Goal: Find specific page/section: Find specific page/section

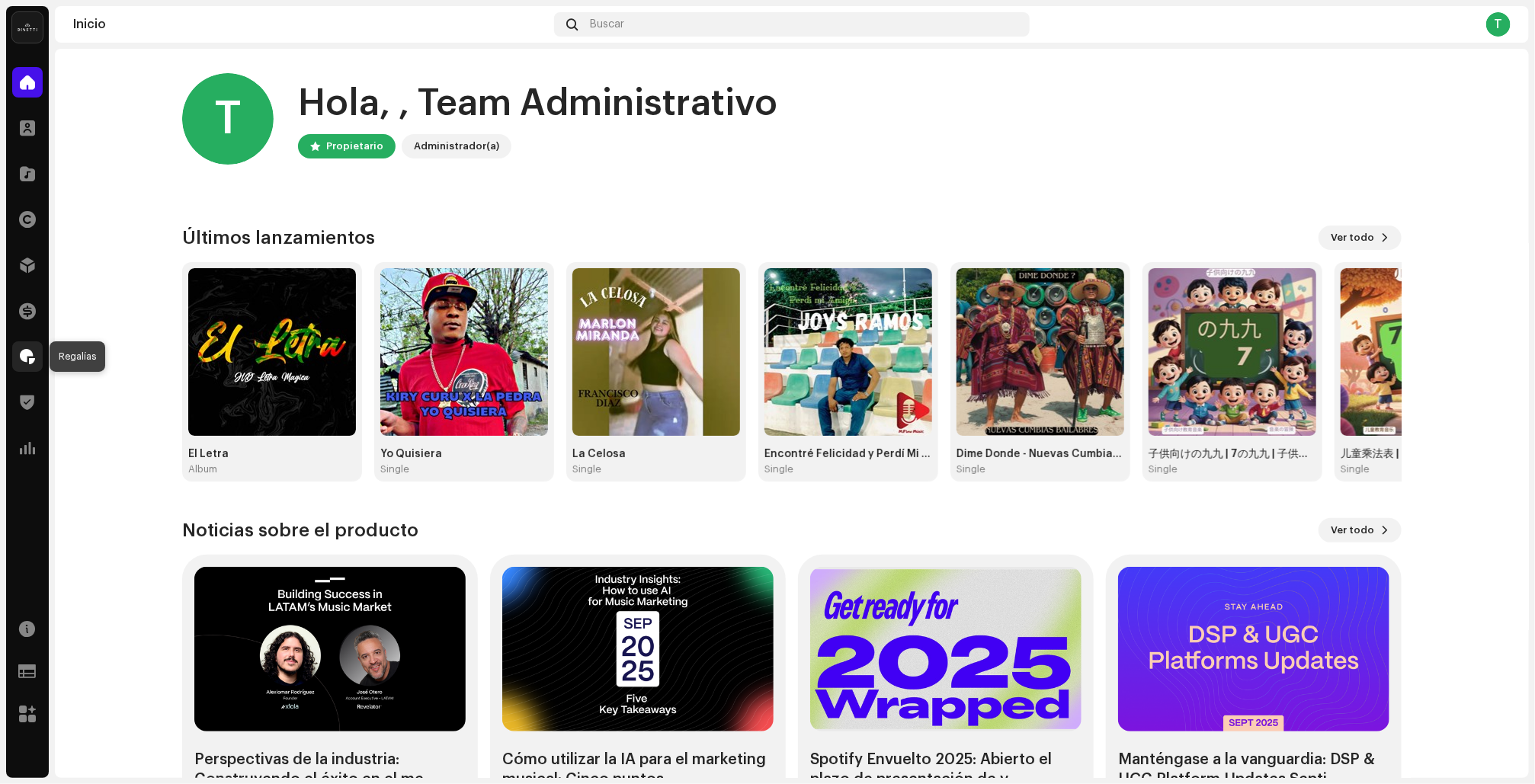
click at [20, 357] on span at bounding box center [27, 357] width 15 height 13
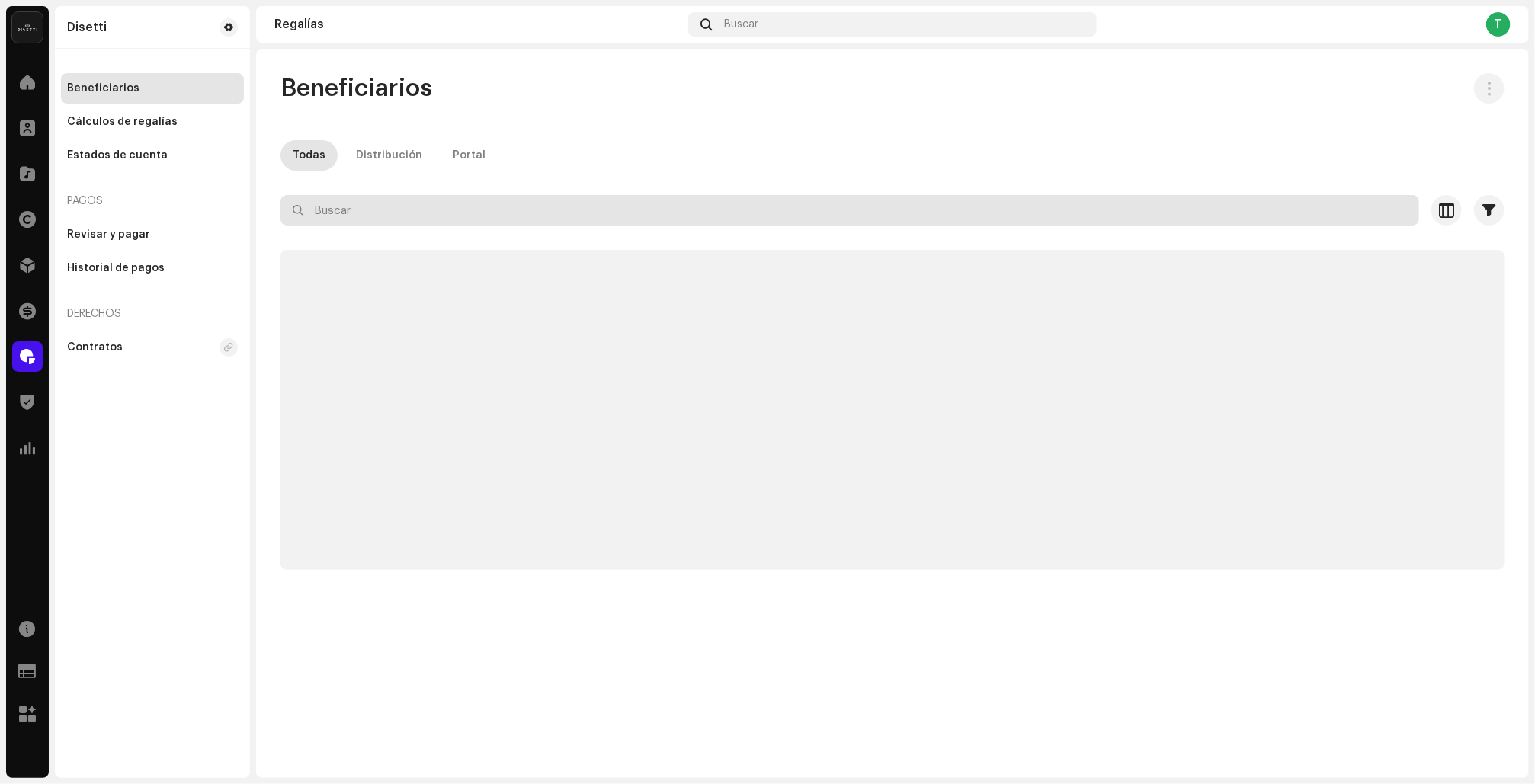
click at [371, 218] on input "text" at bounding box center [850, 210] width 1139 height 31
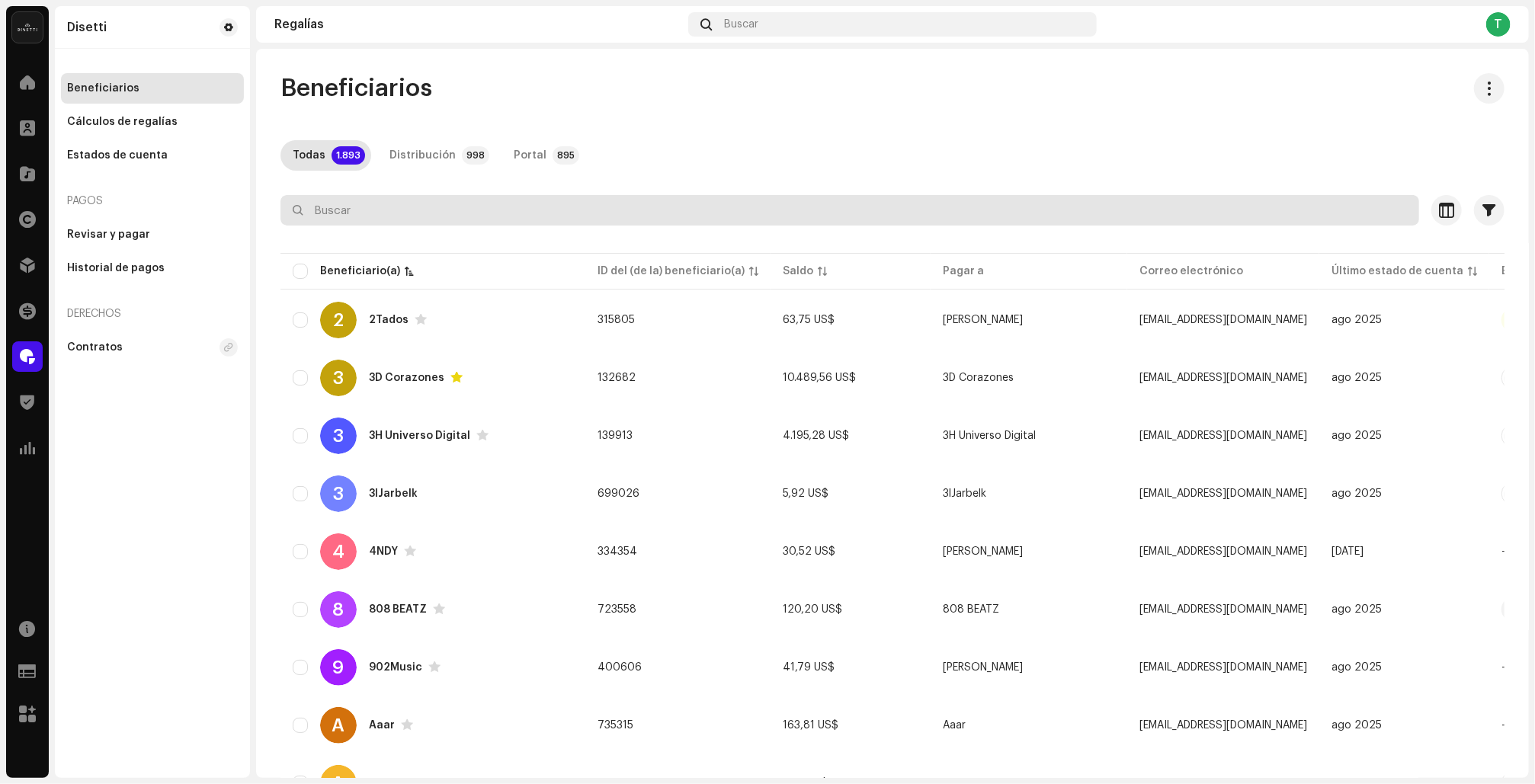
paste input "[EMAIL_ADDRESS][DOMAIN_NAME]"
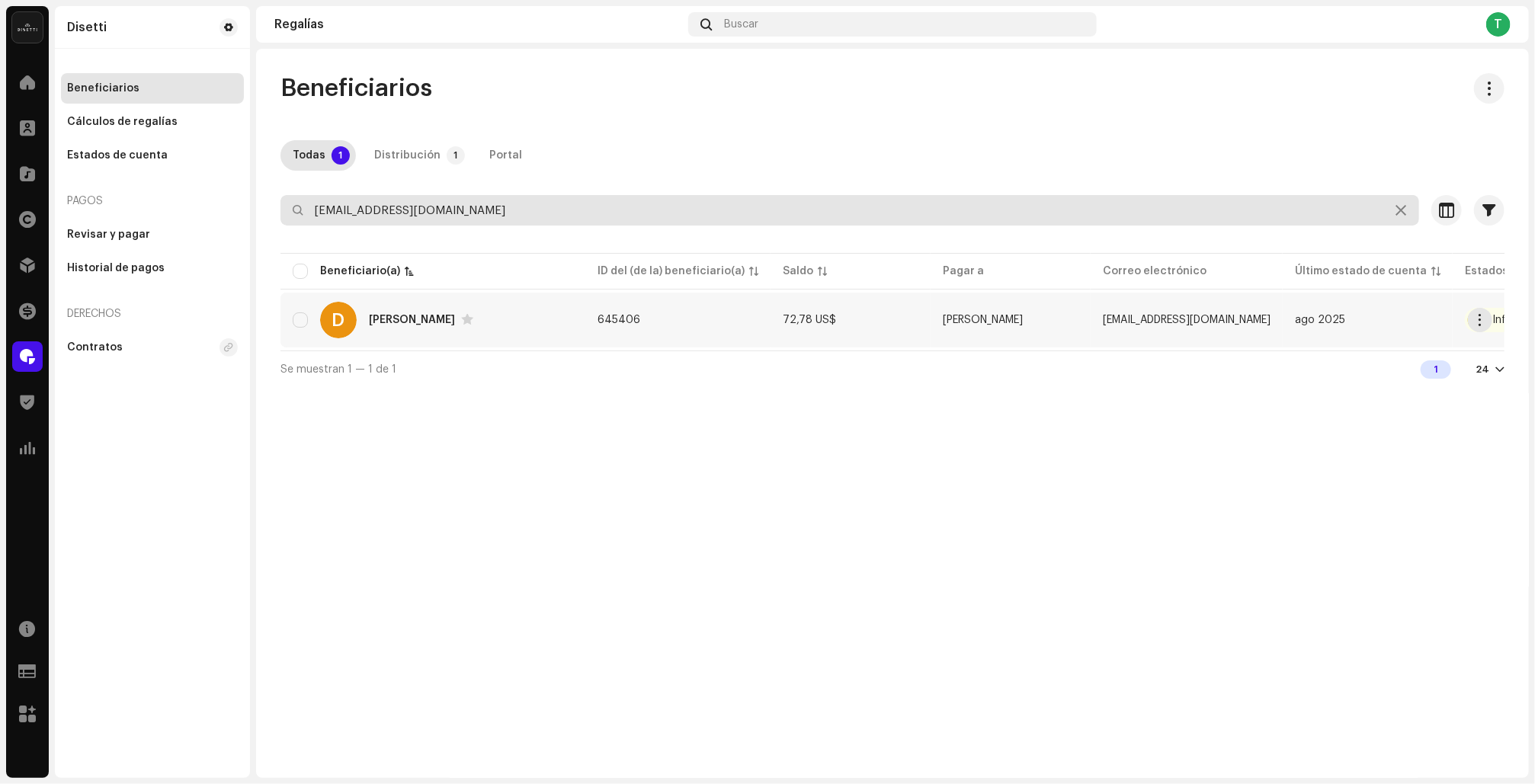
type input "[EMAIL_ADDRESS][DOMAIN_NAME]"
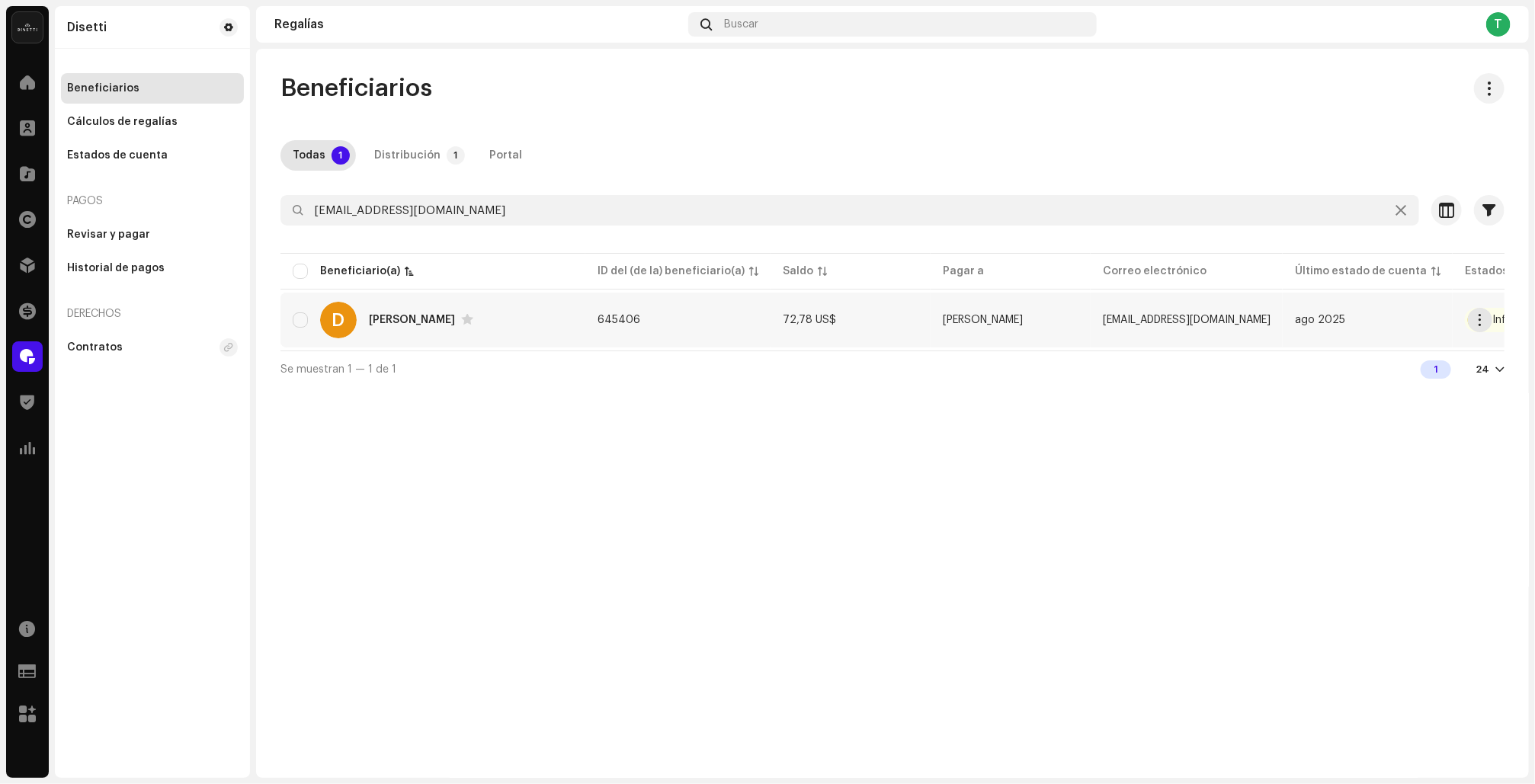
click at [361, 321] on div "D [PERSON_NAME]" at bounding box center [433, 320] width 280 height 37
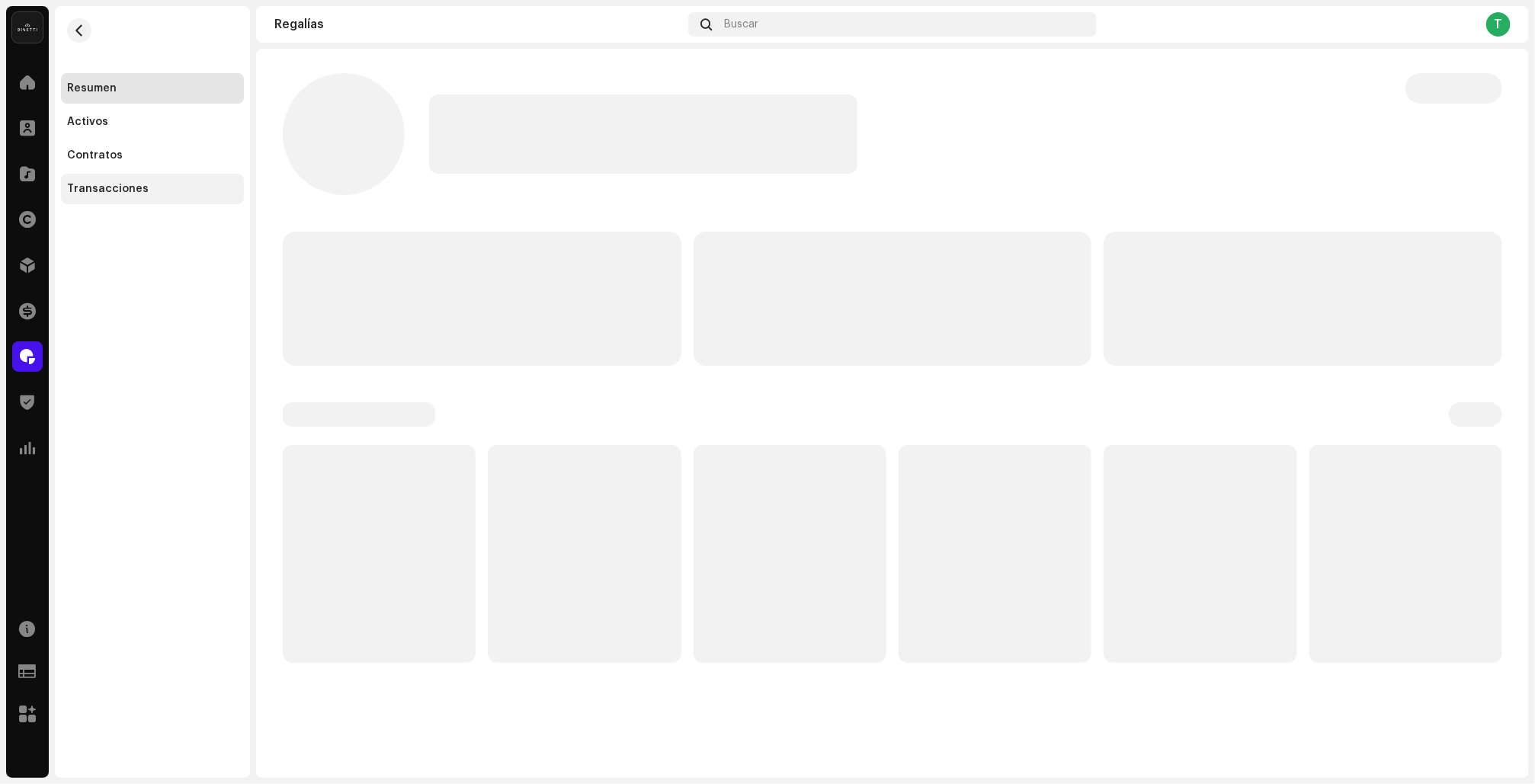
click at [102, 195] on div "Transacciones" at bounding box center [152, 189] width 183 height 31
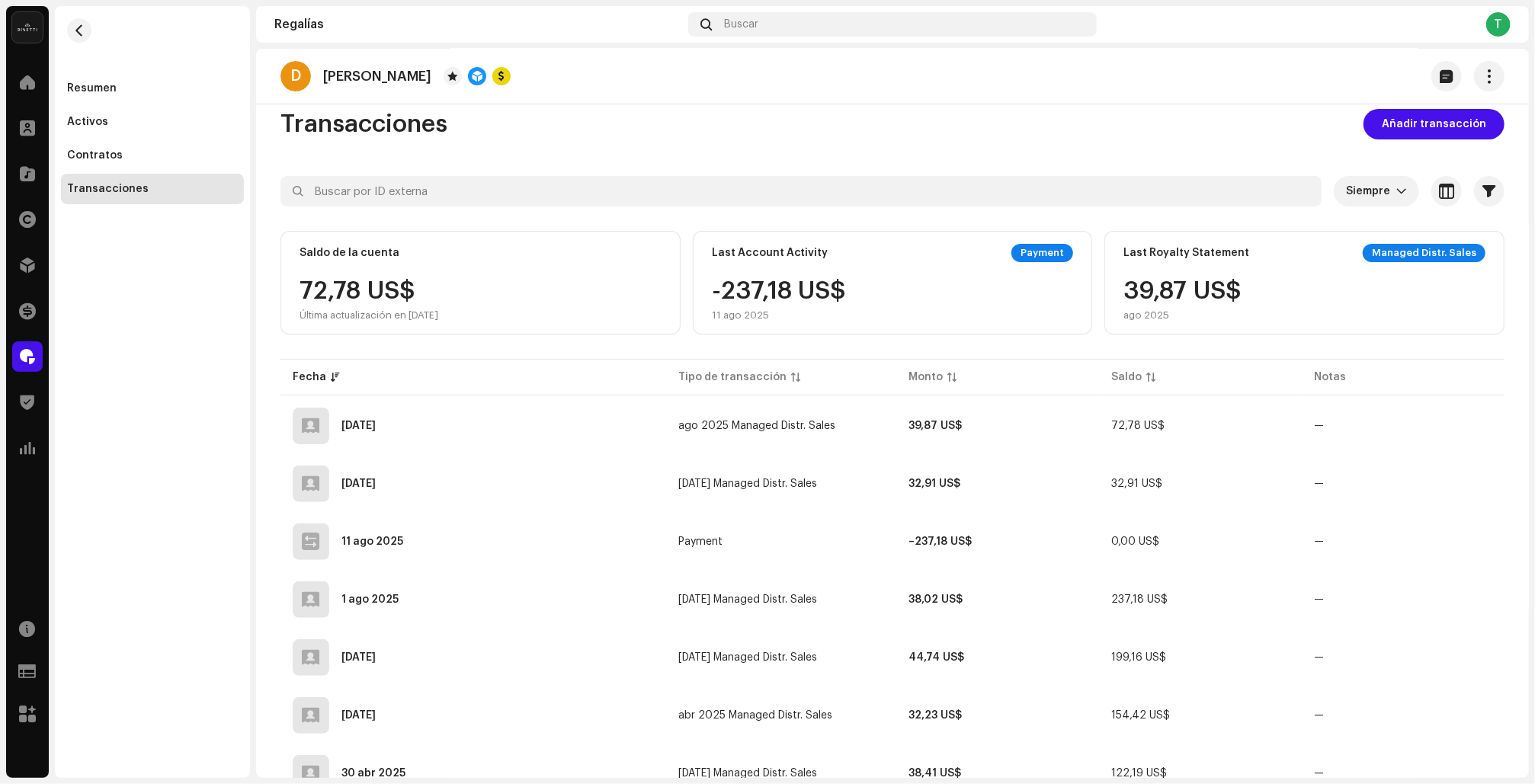
scroll to position [24, 0]
